Goal: Find contact information: Find contact information

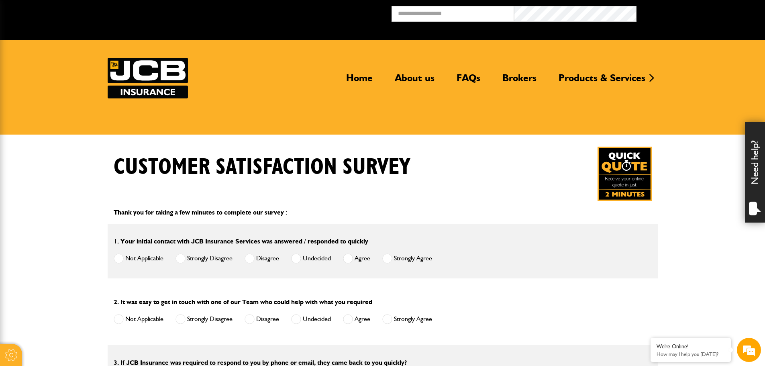
click at [173, 71] on img at bounding box center [148, 78] width 80 height 41
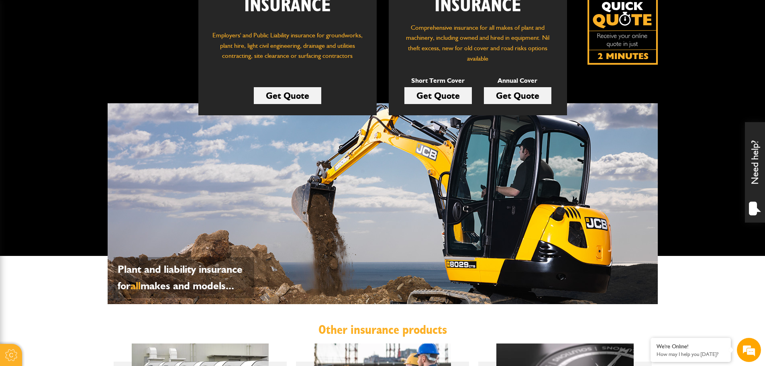
scroll to position [40, 0]
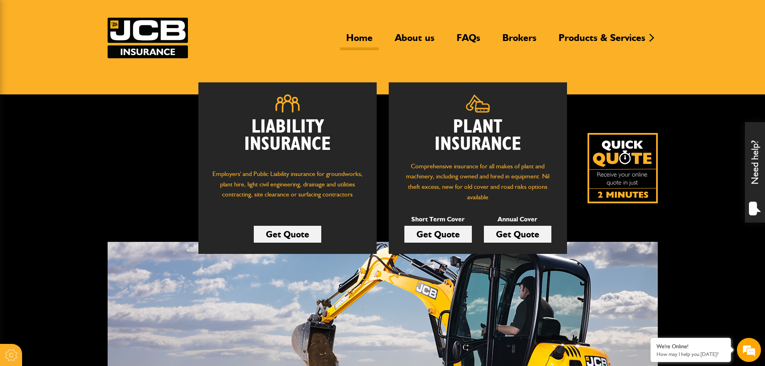
click at [452, 234] on link "Get Quote" at bounding box center [437, 234] width 67 height 17
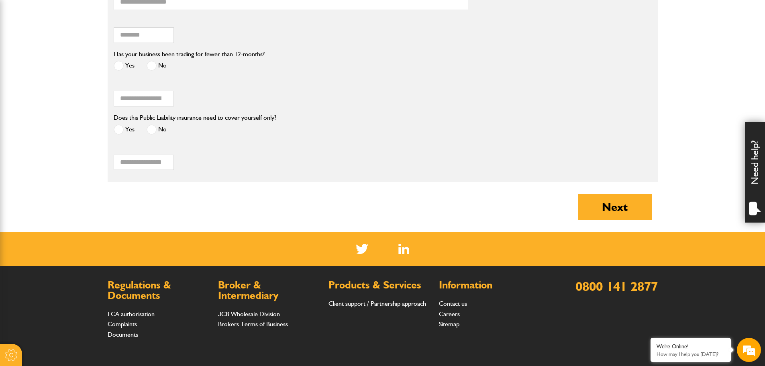
scroll to position [843, 0]
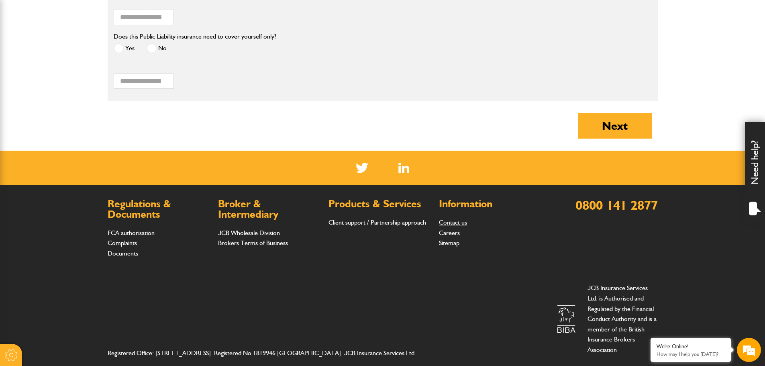
click at [449, 223] on link "Contact us" at bounding box center [453, 222] width 28 height 8
